Goal: Communication & Community: Share content

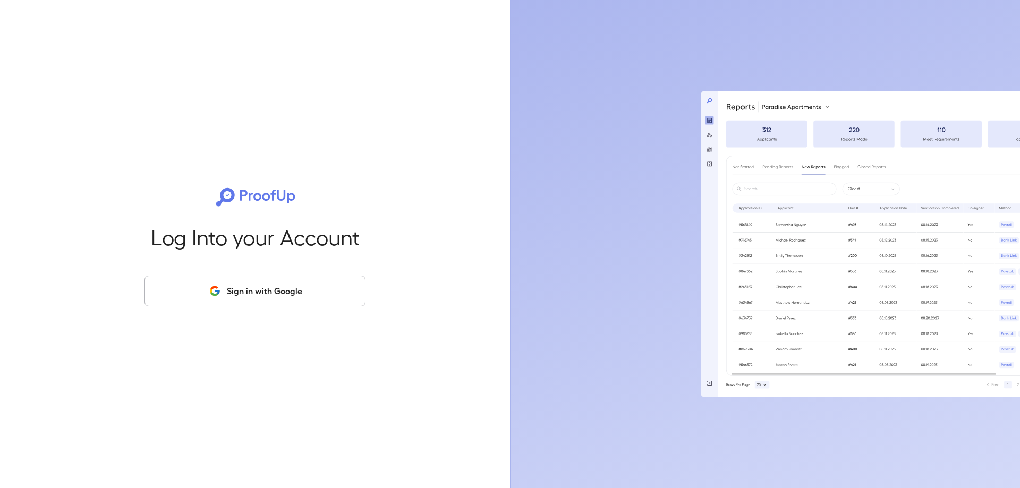
click at [223, 288] on button "Sign in with Google" at bounding box center [255, 291] width 221 height 31
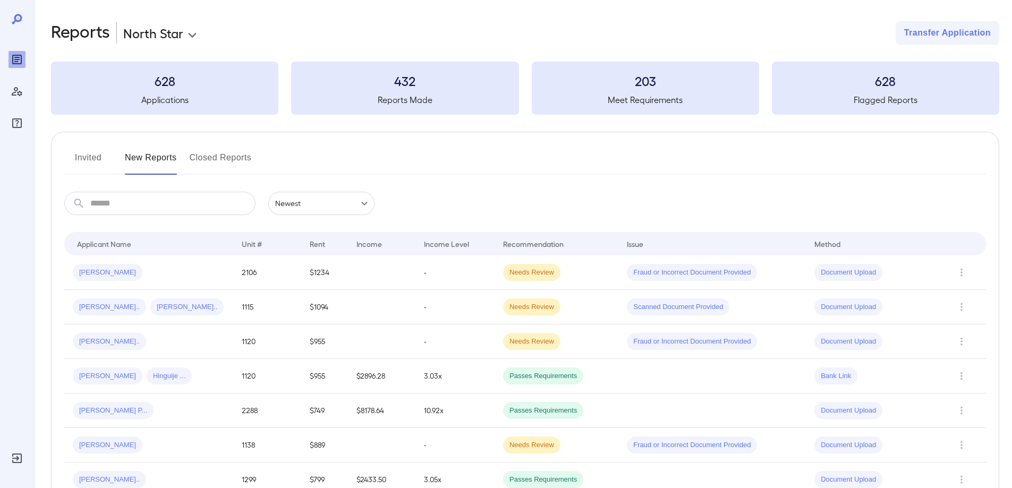
click at [175, 315] on div "[PERSON_NAME].. [PERSON_NAME]" at bounding box center [149, 307] width 152 height 17
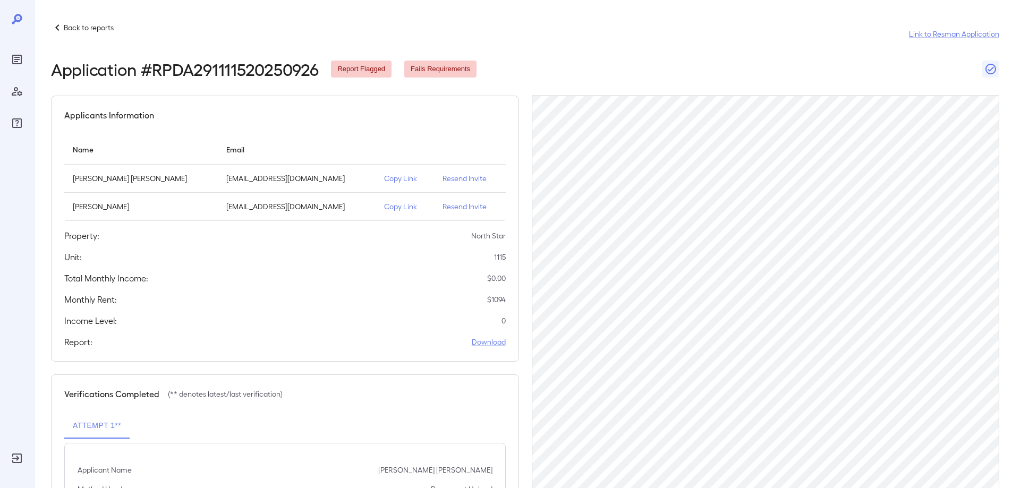
click at [384, 180] on p "Copy Link" at bounding box center [404, 178] width 41 height 11
click at [384, 206] on p "Copy Link" at bounding box center [404, 206] width 41 height 11
